Goal: Information Seeking & Learning: Learn about a topic

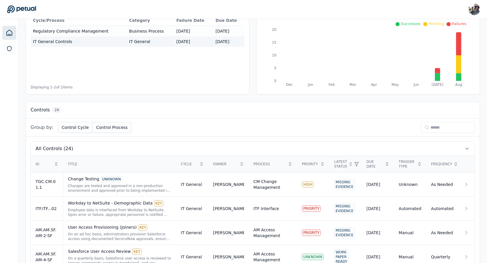
scroll to position [84, 0]
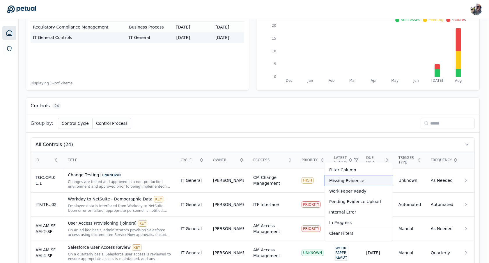
click at [349, 182] on div "Missing Evidence" at bounding box center [359, 181] width 68 height 10
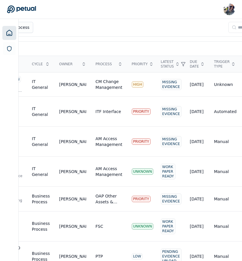
scroll to position [180, 105]
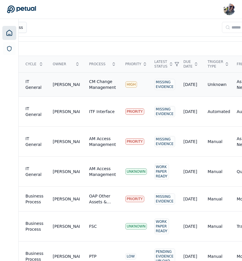
scroll to position [180, 0]
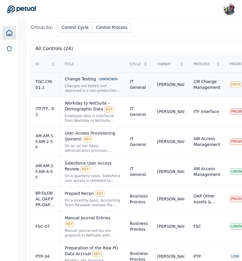
click at [82, 86] on div "Changes are tested and approved in a non-production environment and approved pr…" at bounding box center [93, 88] width 56 height 9
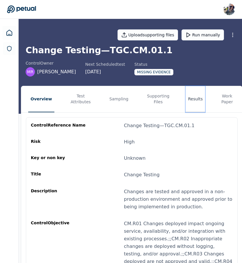
click at [193, 99] on button "Results" at bounding box center [196, 99] width 20 height 26
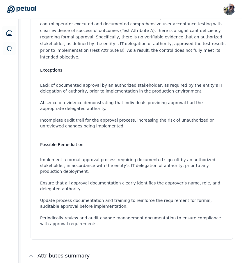
scroll to position [301, 0]
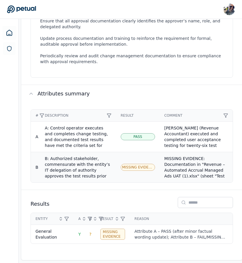
click at [136, 165] on span "Missing Evidence" at bounding box center [137, 167] width 31 height 5
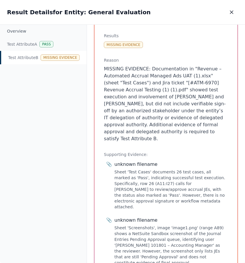
scroll to position [169, 0]
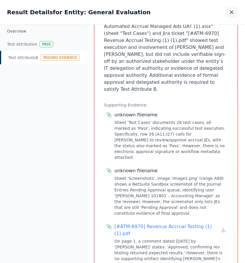
click at [230, 13] on icon "button" at bounding box center [231, 12] width 3 height 3
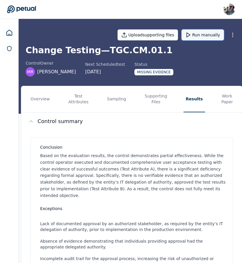
click at [203, 34] on button "Run manually" at bounding box center [203, 34] width 43 height 11
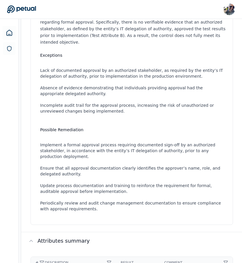
scroll to position [301, 0]
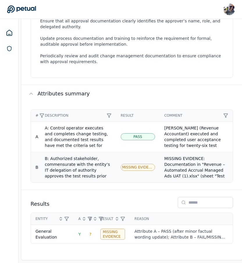
click at [135, 165] on span "Missing Evidence" at bounding box center [137, 167] width 31 height 5
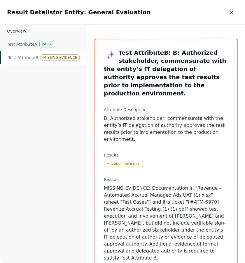
scroll to position [169, 0]
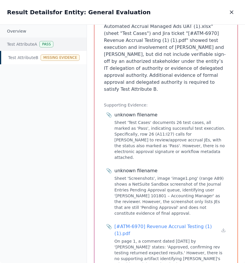
click at [31, 45] on div "Test Attribute A Pass" at bounding box center [43, 44] width 86 height 13
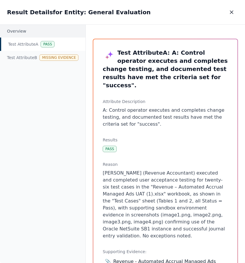
click at [34, 33] on div "Overview" at bounding box center [42, 31] width 85 height 13
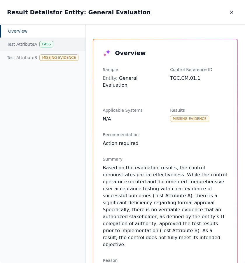
click at [38, 44] on div "Test Attribute A Pass" at bounding box center [42, 44] width 85 height 13
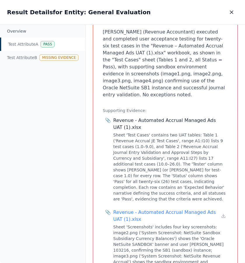
scroll to position [410, 0]
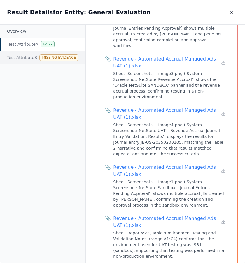
click at [37, 57] on div "Test Attribute B Missing Evidence" at bounding box center [42, 57] width 85 height 13
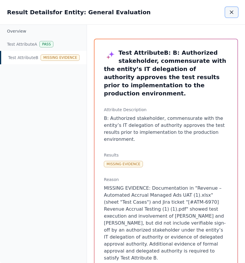
click at [232, 13] on icon "button" at bounding box center [231, 12] width 6 height 6
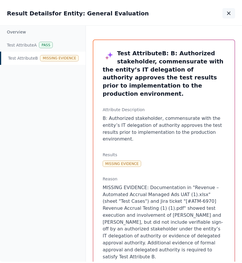
scroll to position [301, 0]
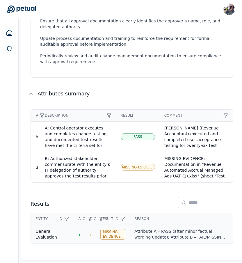
click at [146, 229] on div "Attribute A – PASS (after minor factual wording update); Attribute B – FAIL/MIS…" at bounding box center [181, 235] width 93 height 12
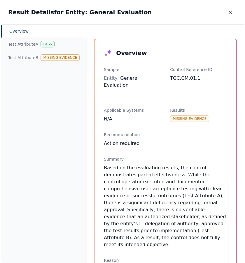
scroll to position [295, 0]
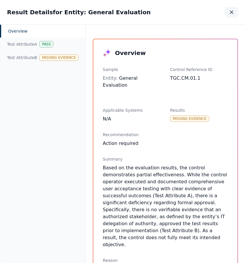
click at [226, 17] on button "button" at bounding box center [231, 12] width 13 height 10
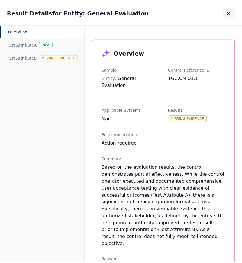
scroll to position [301, 0]
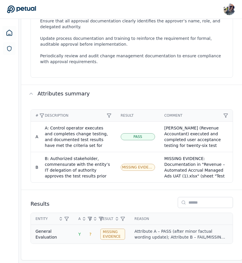
click at [90, 232] on span "?" at bounding box center [90, 234] width 2 height 5
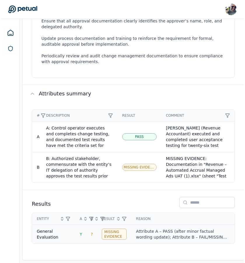
scroll to position [295, 0]
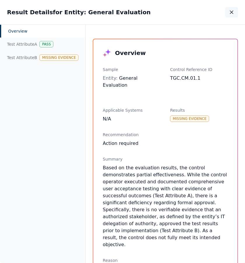
click at [229, 13] on icon "button" at bounding box center [231, 12] width 6 height 6
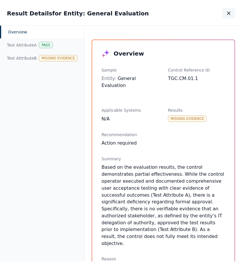
scroll to position [301, 0]
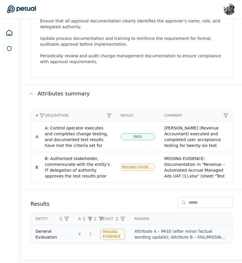
click at [78, 232] on span "Y" at bounding box center [79, 234] width 3 height 5
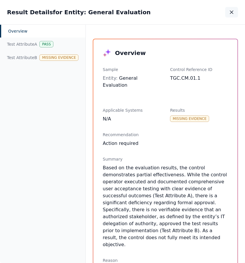
click at [232, 15] on button "button" at bounding box center [231, 12] width 13 height 10
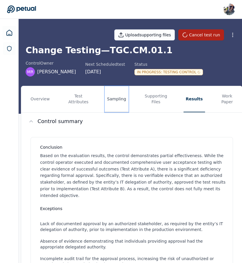
click at [112, 100] on button "Sampling" at bounding box center [117, 99] width 24 height 26
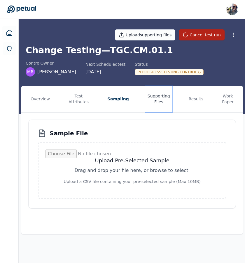
click at [153, 98] on button "Supporting Files" at bounding box center [158, 99] width 27 height 26
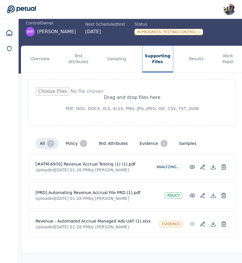
scroll to position [38, 0]
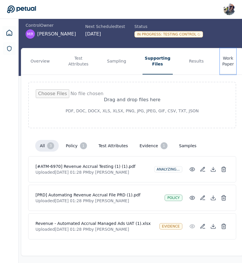
click at [225, 62] on button "Work Paper" at bounding box center [228, 61] width 16 height 26
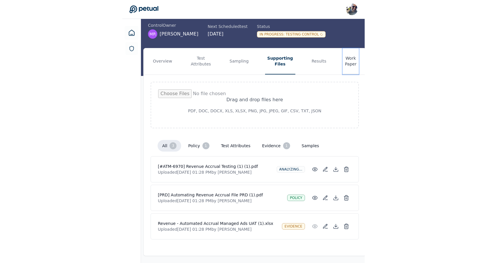
scroll to position [0, 0]
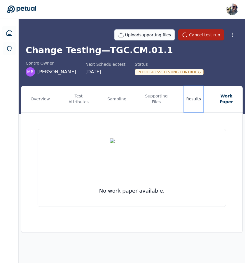
click at [189, 103] on button "Results" at bounding box center [194, 99] width 20 height 26
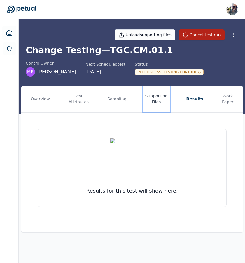
click at [153, 101] on button "Supporting Files" at bounding box center [156, 99] width 27 height 26
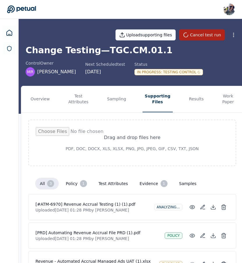
click at [208, 56] on div "Change Testing — TGC.CM.01.1 control Owner MR Michael Rohde Next Scheduled test…" at bounding box center [132, 60] width 213 height 31
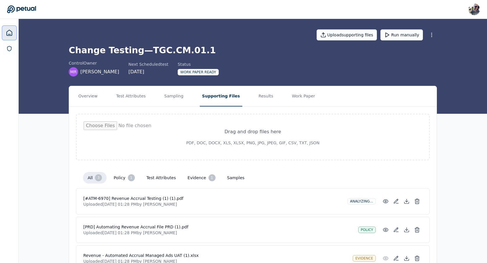
click at [8, 31] on icon at bounding box center [9, 32] width 7 height 7
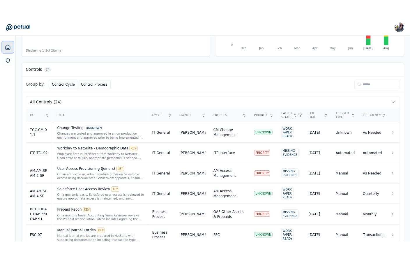
scroll to position [132, 0]
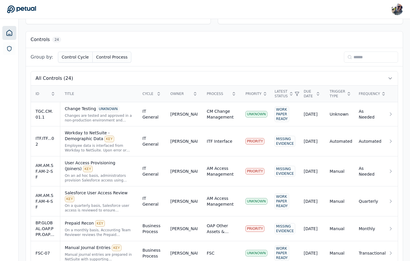
scroll to position [158, 0]
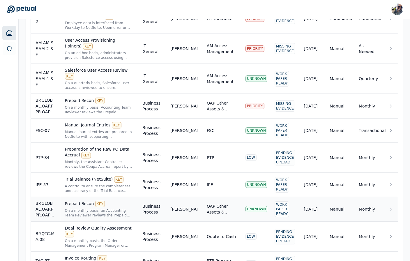
scroll to position [273, 0]
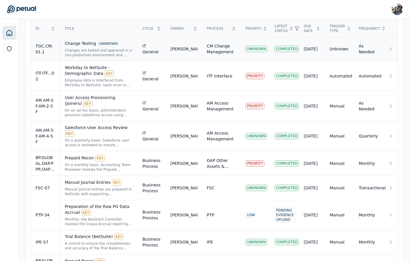
scroll to position [216, 0]
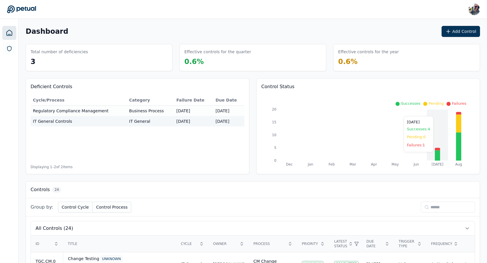
click at [412, 155] on icon at bounding box center [437, 156] width 5 height 10
type input "*********"
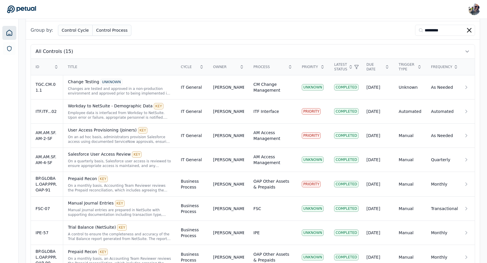
scroll to position [180, 0]
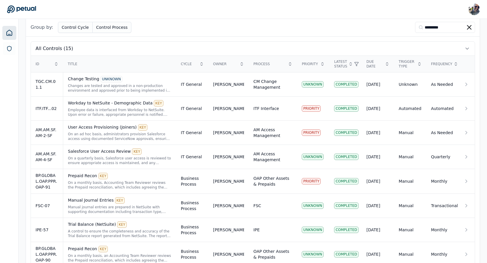
click at [412, 29] on icon at bounding box center [469, 27] width 5 height 5
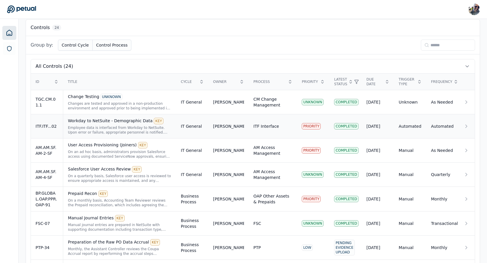
scroll to position [0, 0]
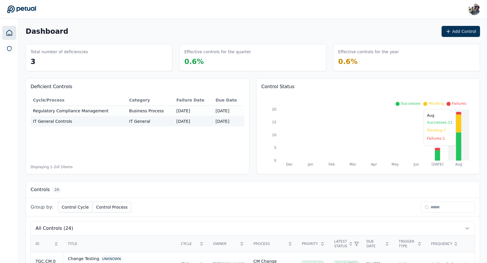
click at [412, 137] on icon at bounding box center [458, 146] width 5 height 28
type input "*********"
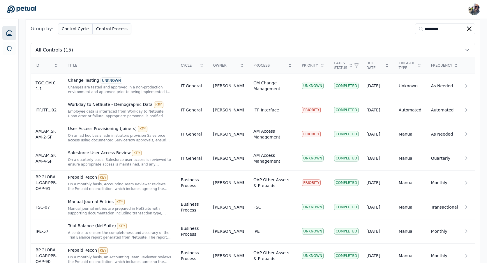
scroll to position [180, 0]
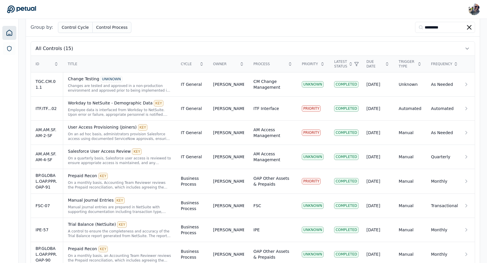
click at [412, 26] on icon at bounding box center [469, 27] width 5 height 5
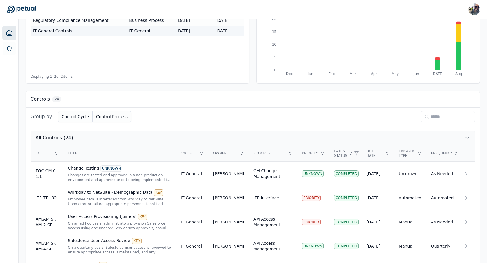
scroll to position [0, 0]
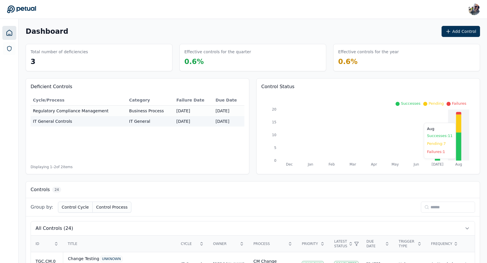
click at [412, 120] on icon at bounding box center [458, 124] width 5 height 18
type input "**********"
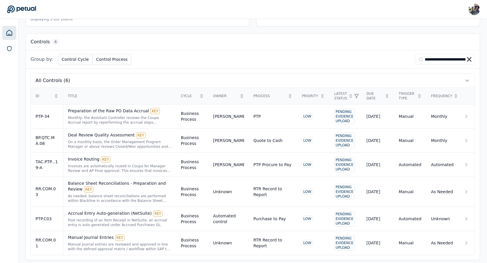
scroll to position [152, 0]
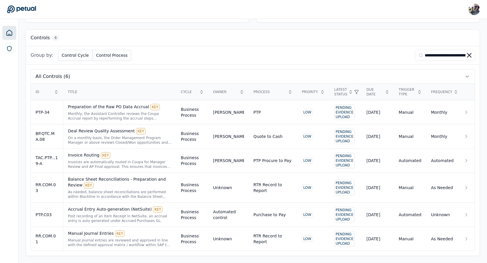
click at [412, 55] on icon at bounding box center [469, 55] width 5 height 5
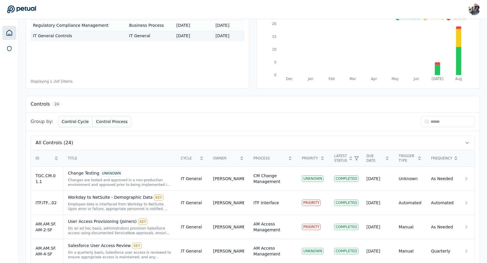
scroll to position [0, 0]
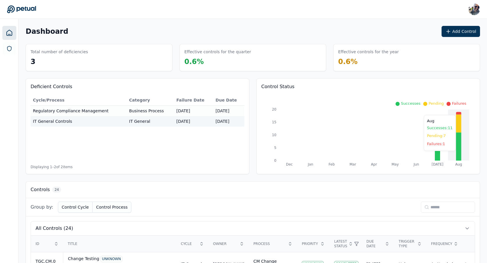
click at [412, 112] on icon at bounding box center [458, 113] width 5 height 3
type input "**********"
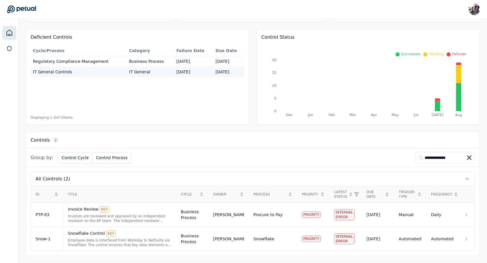
click at [412, 158] on icon at bounding box center [469, 158] width 5 height 5
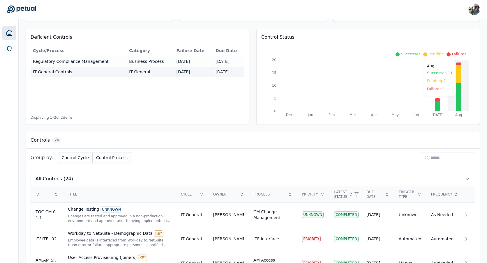
click at [412, 73] on icon at bounding box center [458, 74] width 5 height 18
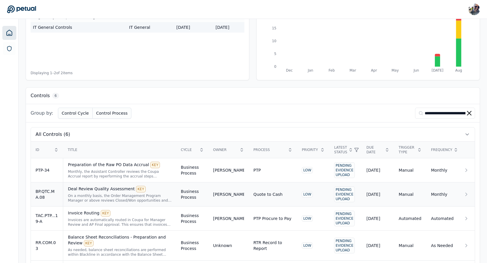
scroll to position [0, 0]
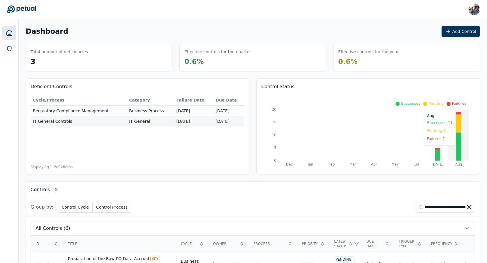
click at [412, 149] on icon at bounding box center [458, 146] width 5 height 28
type input "*********"
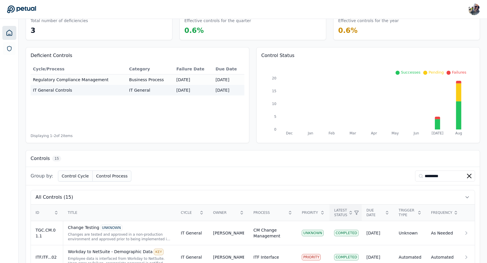
scroll to position [22, 0]
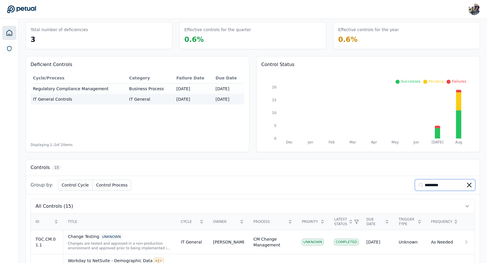
click at [412, 185] on input "*********" at bounding box center [445, 185] width 60 height 11
click at [412, 185] on icon at bounding box center [469, 185] width 5 height 5
click at [412, 185] on input at bounding box center [448, 185] width 54 height 11
click at [367, 189] on div "Group by: Control Cycle Control Process" at bounding box center [253, 185] width 454 height 18
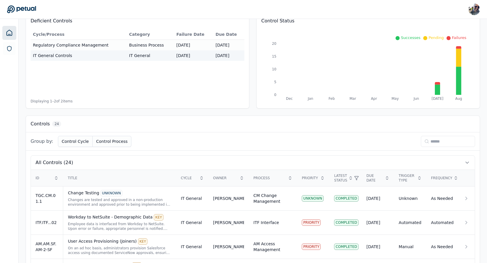
scroll to position [72, 0]
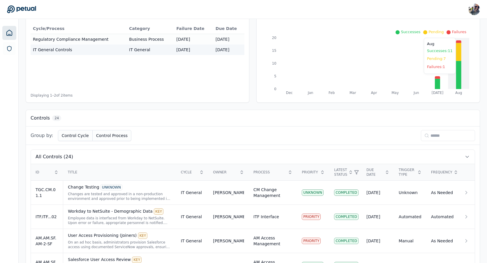
click at [412, 54] on icon at bounding box center [458, 52] width 5 height 18
type input "**********"
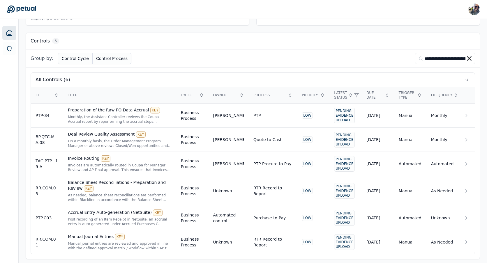
scroll to position [152, 0]
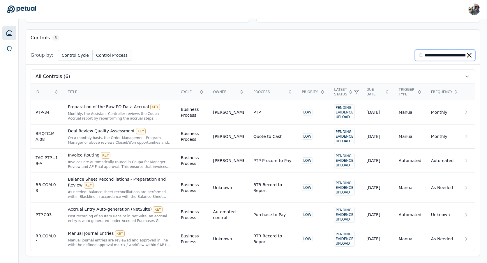
click at [412, 55] on input "**********" at bounding box center [445, 55] width 60 height 11
click at [288, 80] on button "All Controls (6)" at bounding box center [253, 77] width 444 height 14
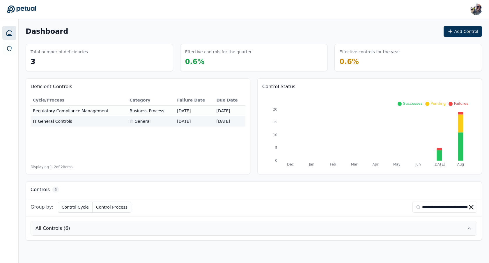
click at [252, 226] on button "All Controls (6)" at bounding box center [254, 229] width 446 height 14
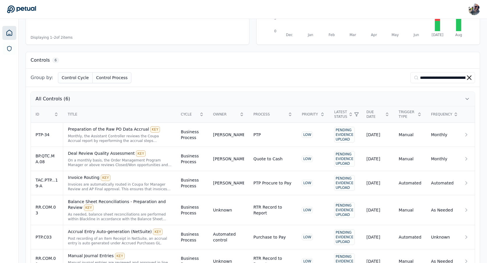
scroll to position [152, 0]
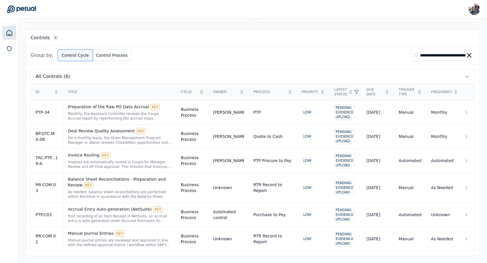
click at [71, 58] on button "Control Cycle" at bounding box center [75, 55] width 35 height 11
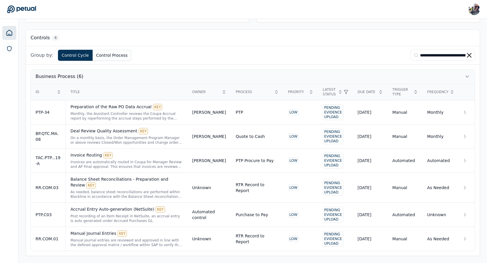
click at [106, 75] on button "Business Process (6)" at bounding box center [253, 77] width 444 height 14
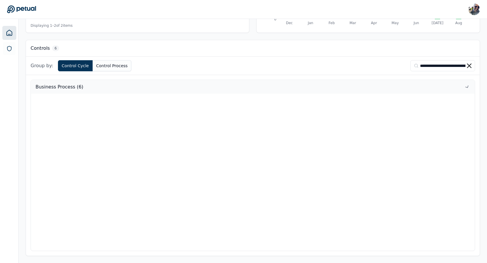
scroll to position [0, 0]
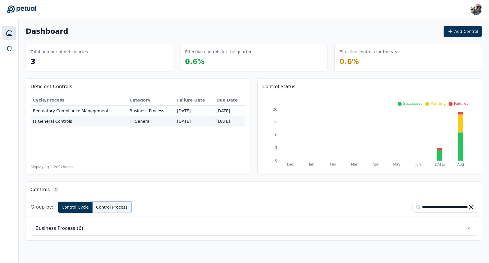
click at [110, 208] on button "Control Process" at bounding box center [112, 207] width 39 height 11
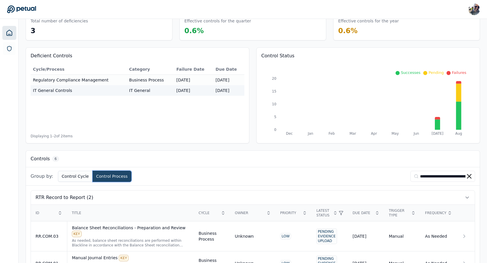
scroll to position [32, 0]
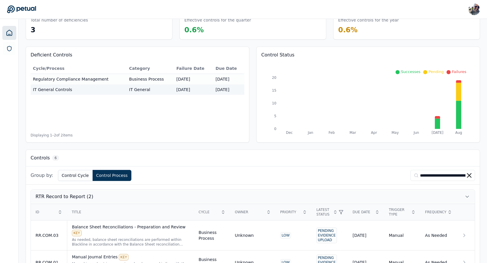
click at [112, 195] on button "RTR Record to Report (2)" at bounding box center [253, 197] width 444 height 14
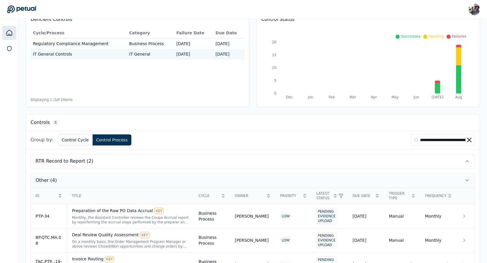
click at [108, 182] on button "Other (4)" at bounding box center [253, 181] width 444 height 14
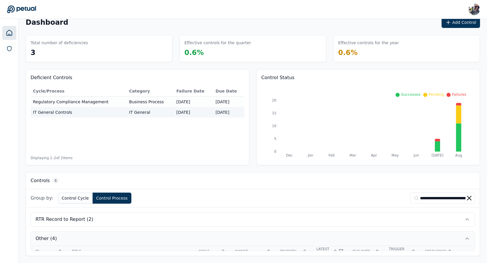
scroll to position [4, 0]
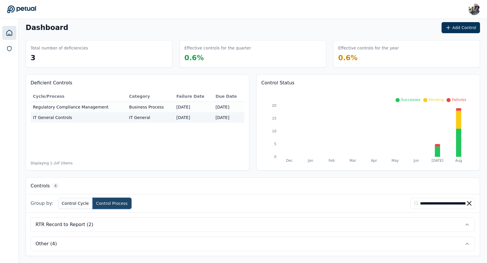
click at [98, 204] on button "Control Process" at bounding box center [112, 203] width 39 height 11
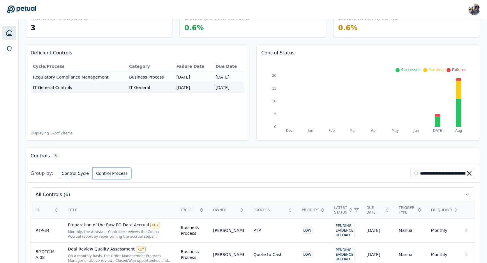
scroll to position [152, 0]
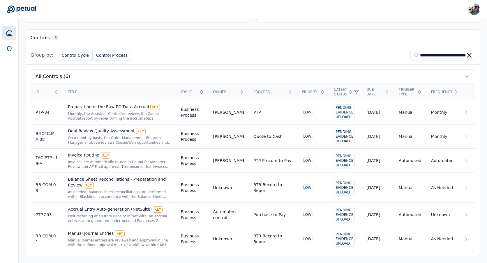
click at [238, 52] on div "**********" at bounding box center [253, 55] width 454 height 18
click at [412, 56] on icon at bounding box center [469, 55] width 5 height 5
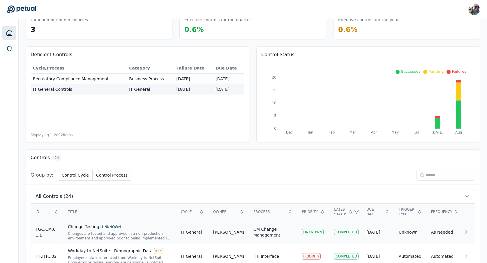
scroll to position [0, 0]
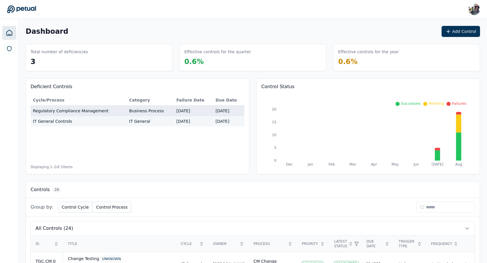
click at [168, 109] on td "Business Process" at bounding box center [150, 111] width 47 height 11
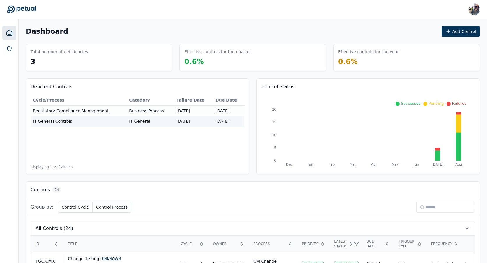
type input "**********"
